Goal: Information Seeking & Learning: Learn about a topic

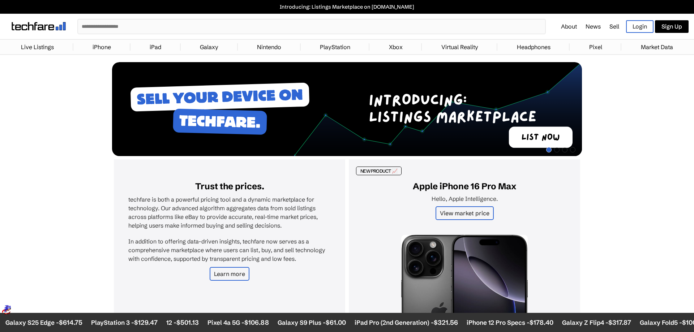
click at [142, 26] on input "text" at bounding box center [311, 27] width 467 height 14
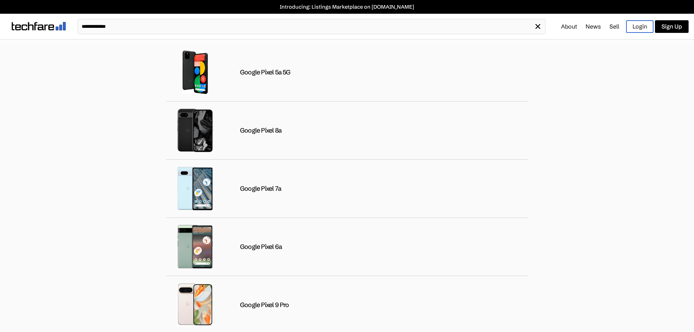
drag, startPoint x: 136, startPoint y: 26, endPoint x: 67, endPoint y: 23, distance: 69.1
click at [78, 23] on input "**********" at bounding box center [306, 27] width 456 height 14
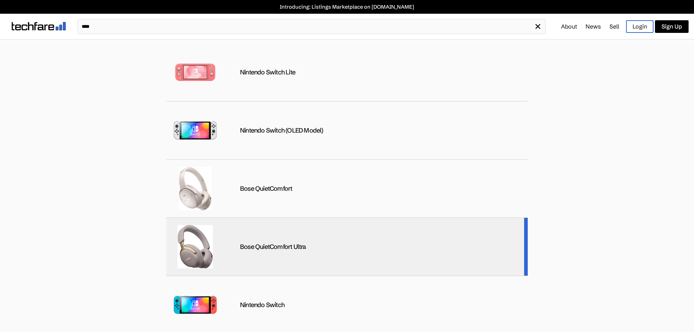
type input "****"
click at [272, 242] on div "Bose QuietComfort Ultra" at bounding box center [346, 247] width 361 height 58
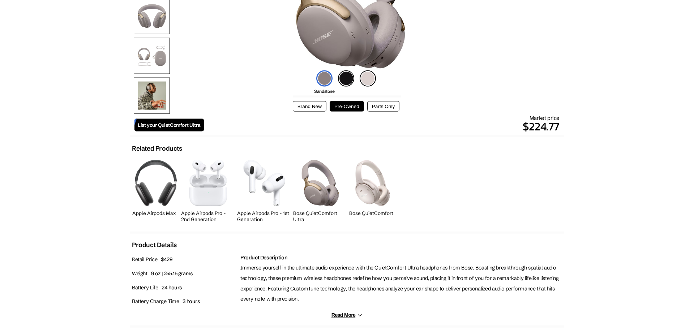
scroll to position [147, 0]
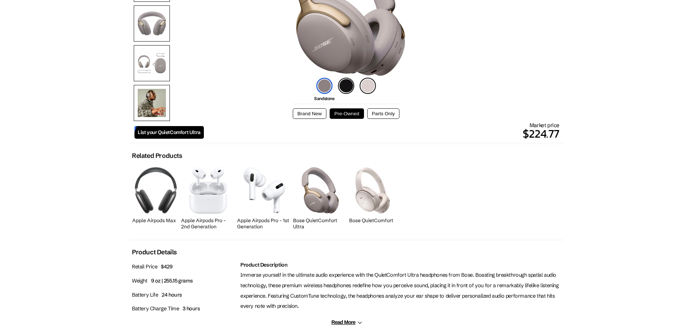
click at [319, 112] on button "Brand New" at bounding box center [310, 113] width 34 height 10
click at [352, 115] on button "Pre-Owned" at bounding box center [347, 113] width 34 height 10
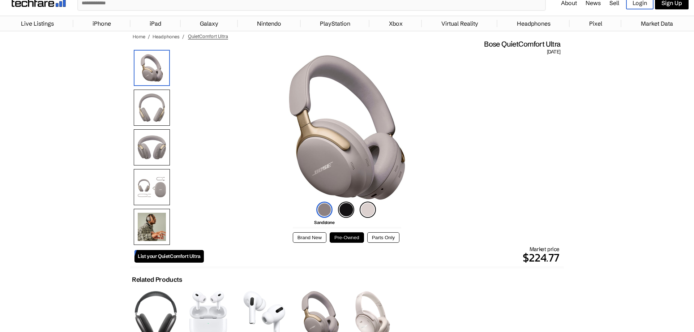
scroll to position [37, 0]
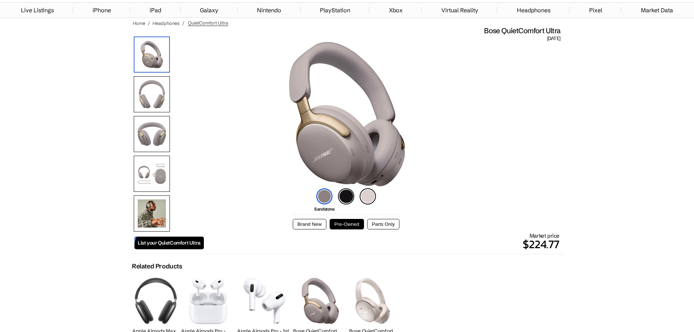
click at [382, 223] on button "Parts Only" at bounding box center [383, 224] width 32 height 10
click at [347, 223] on button "Pre-Owned" at bounding box center [347, 224] width 34 height 10
click at [348, 202] on img at bounding box center [346, 196] width 16 height 16
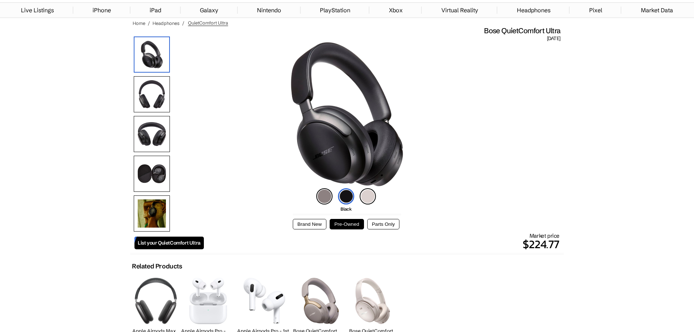
click at [330, 198] on img at bounding box center [324, 196] width 16 height 16
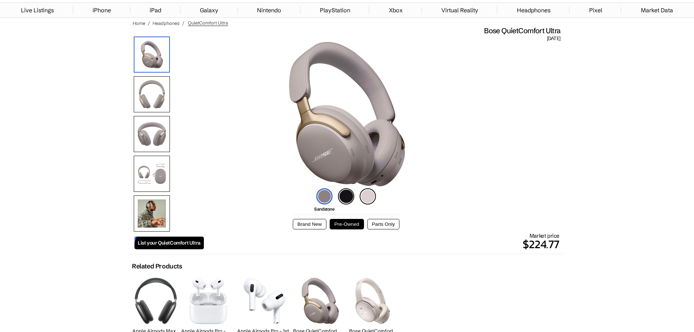
click at [346, 201] on img at bounding box center [346, 196] width 16 height 16
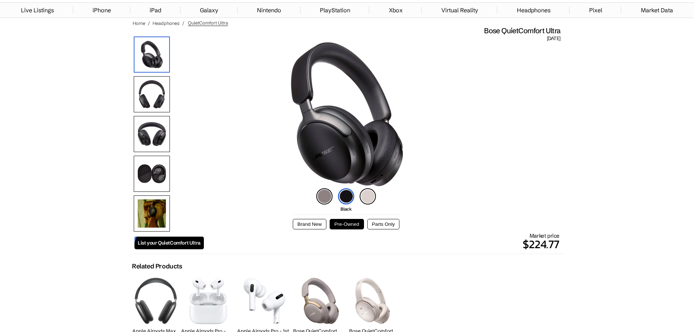
click at [369, 199] on img at bounding box center [368, 196] width 16 height 16
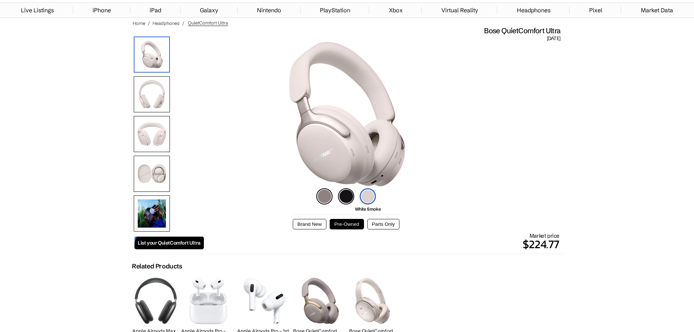
click at [325, 195] on img at bounding box center [324, 196] width 16 height 16
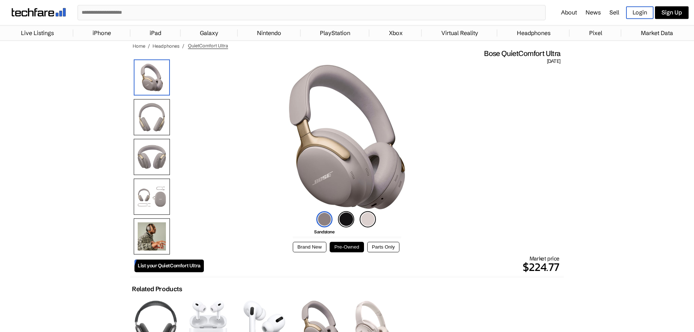
scroll to position [0, 0]
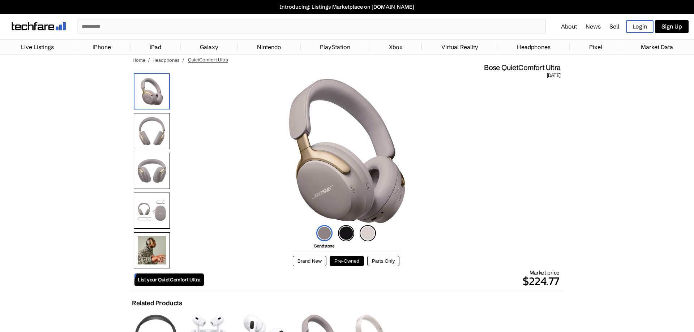
click at [597, 43] on link "Pixel" at bounding box center [595, 47] width 20 height 14
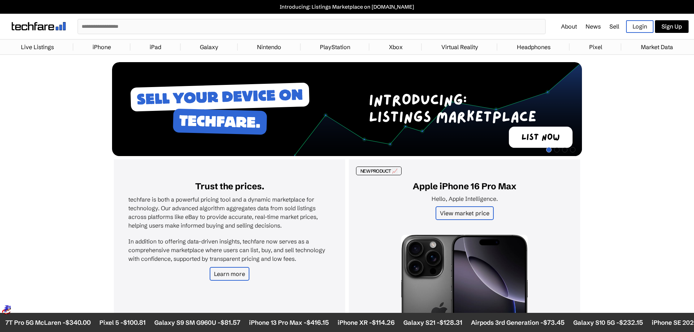
click at [642, 44] on link "Market Data" at bounding box center [656, 47] width 39 height 14
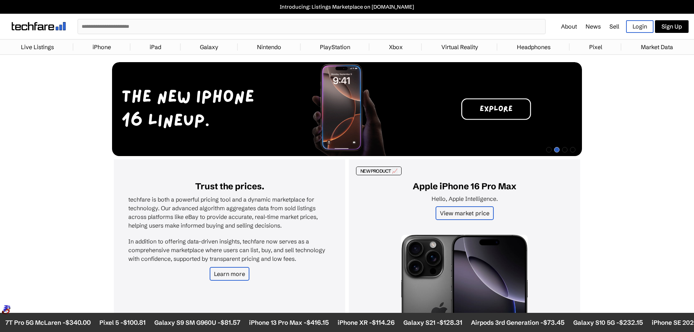
click at [588, 44] on link "Pixel" at bounding box center [595, 47] width 20 height 14
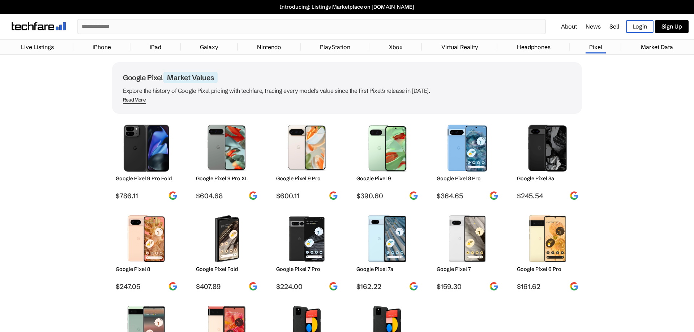
scroll to position [37, 0]
